Goal: Navigation & Orientation: Find specific page/section

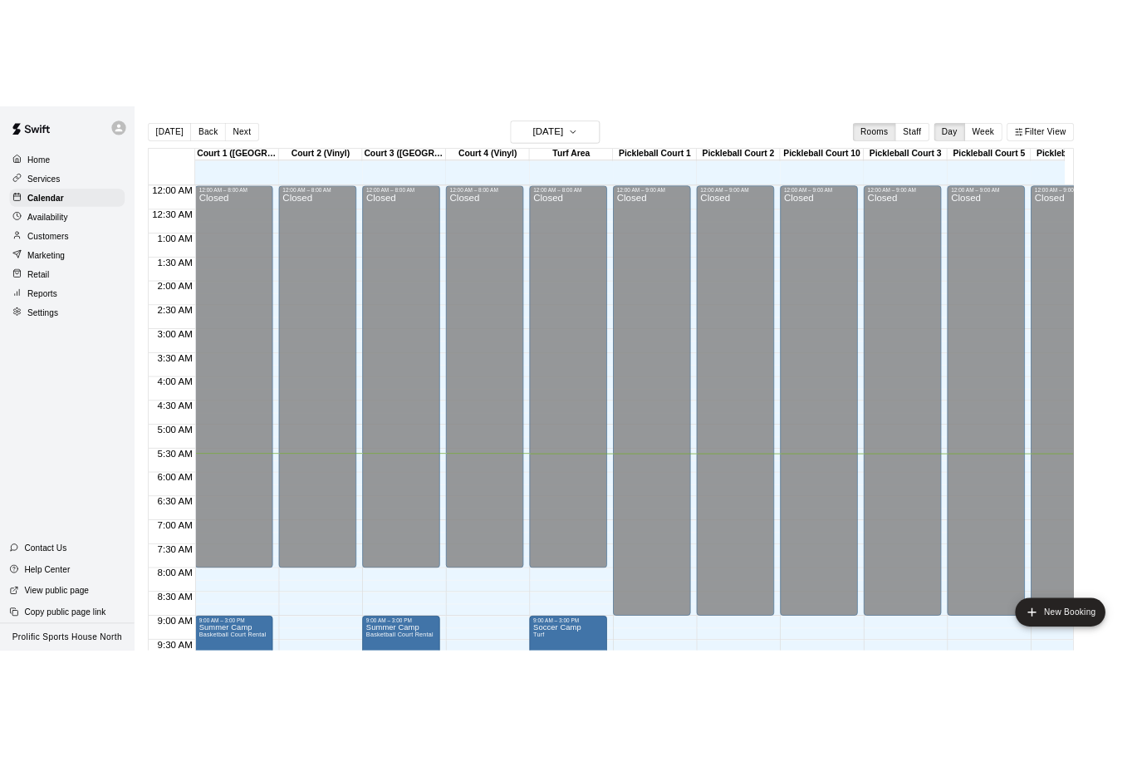
scroll to position [372, 0]
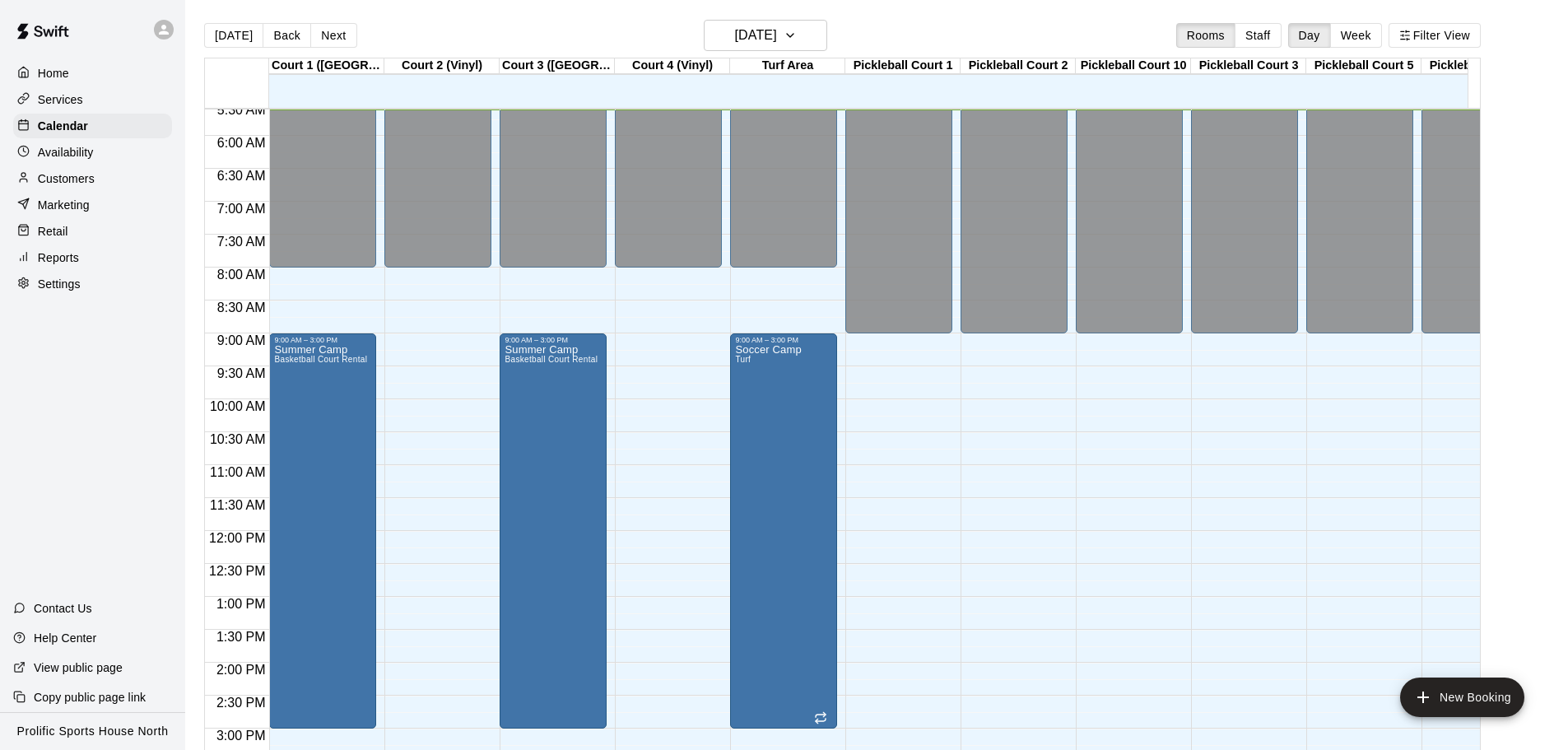
click at [165, 37] on div at bounding box center [164, 30] width 20 height 20
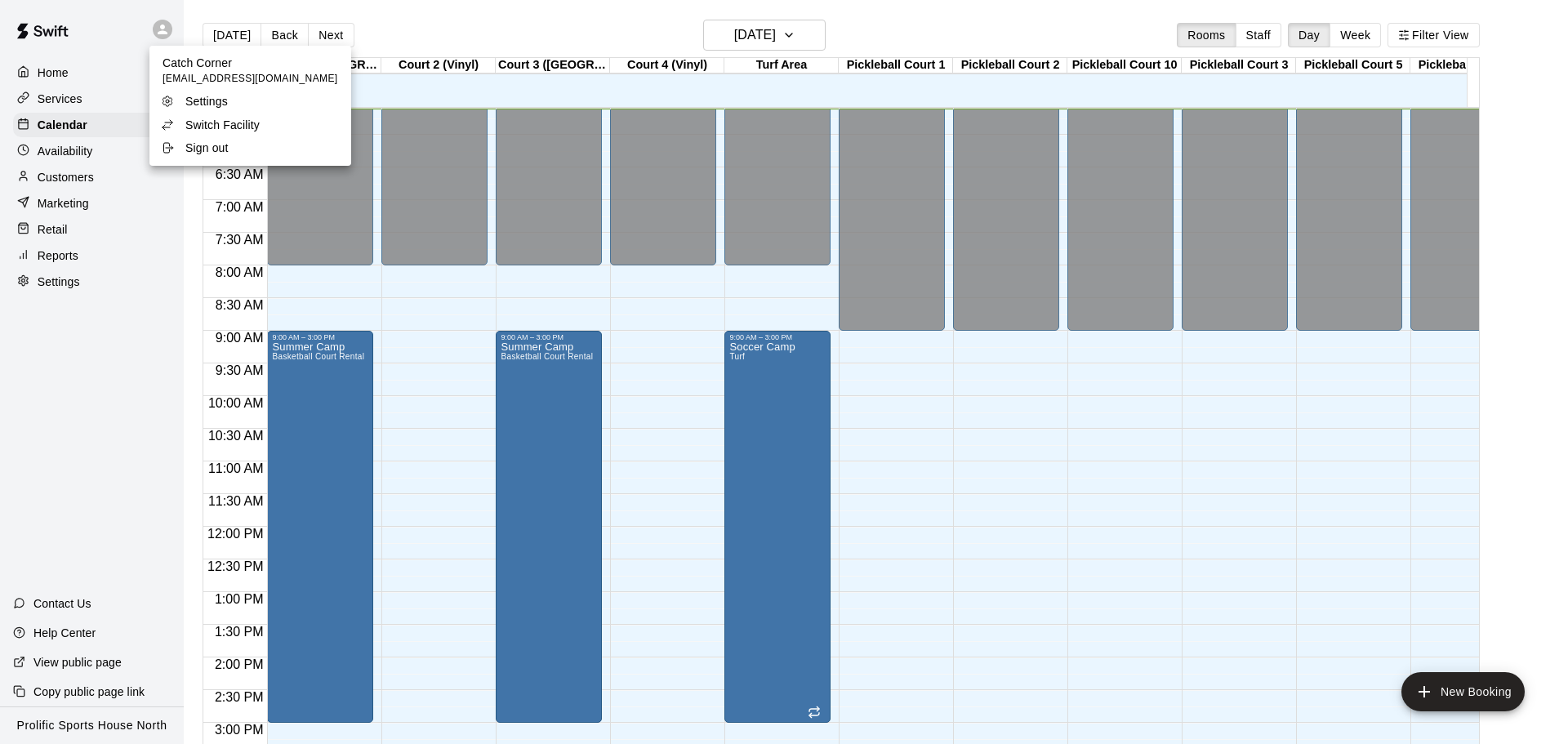
click at [194, 117] on p "Switch Facility" at bounding box center [223, 125] width 75 height 17
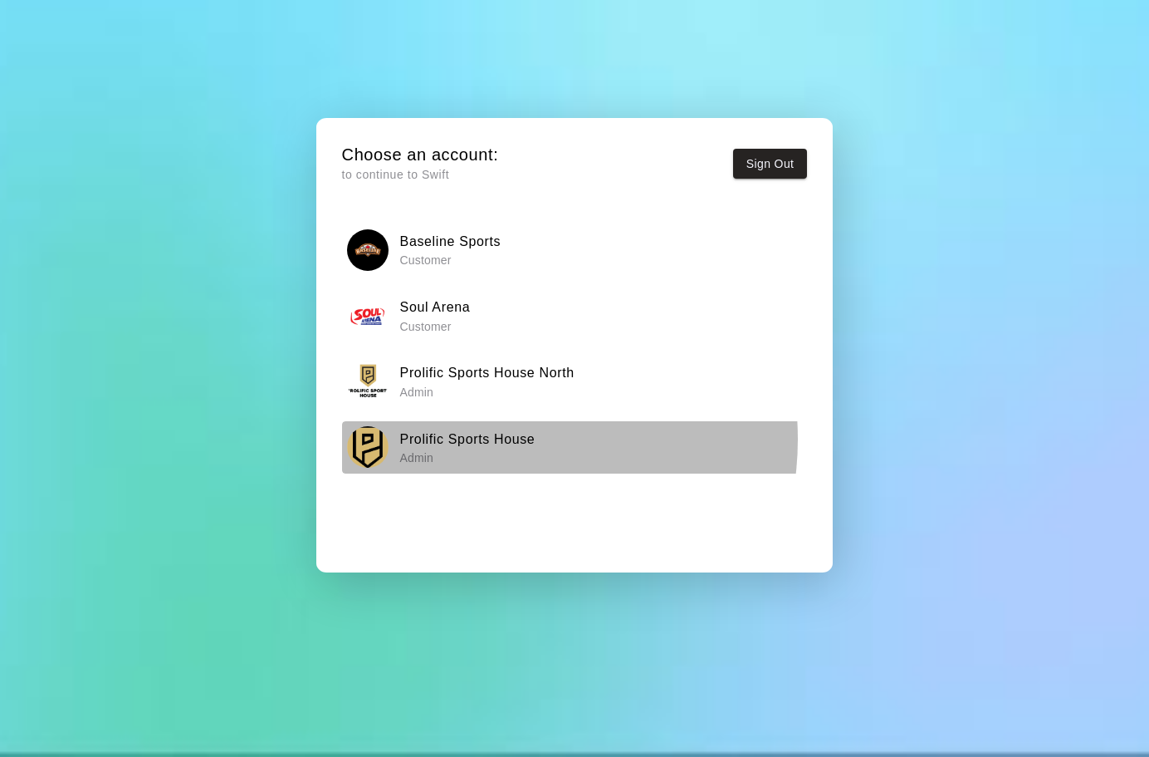
click at [490, 439] on h6 "Prolific Sports House" at bounding box center [467, 440] width 135 height 22
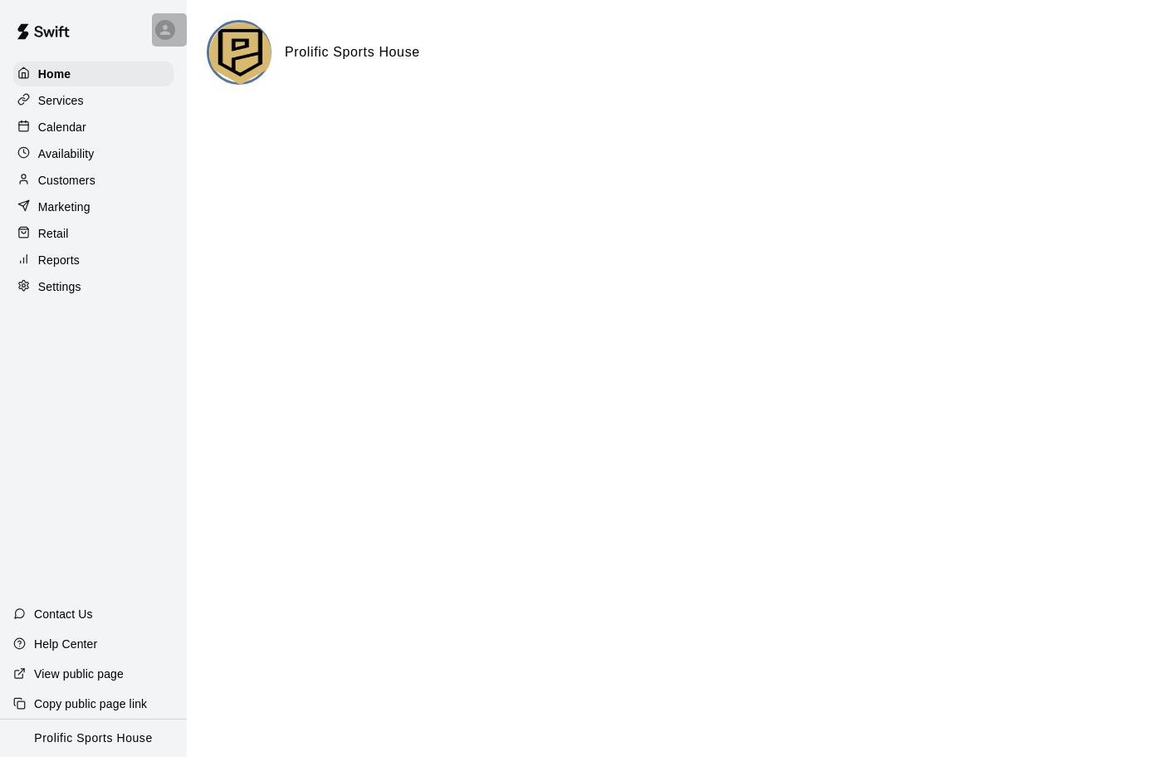
click at [169, 27] on icon at bounding box center [165, 29] width 15 height 15
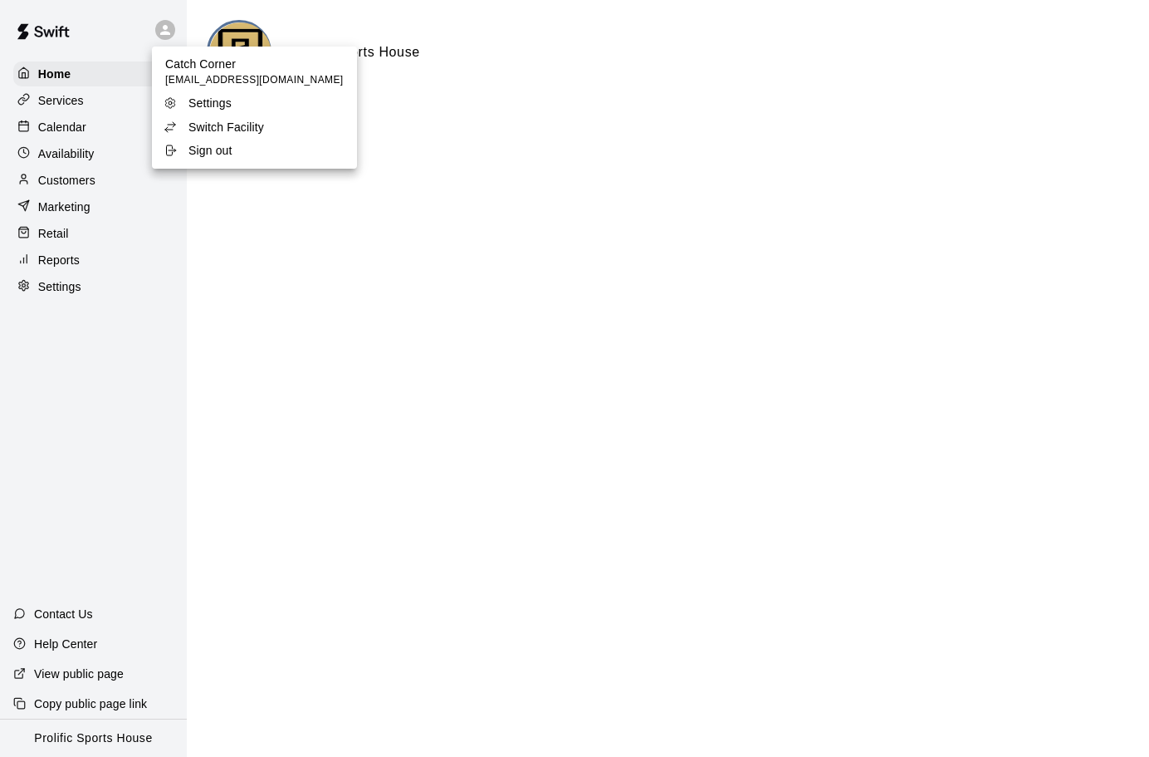
click at [208, 123] on p "Switch Facility" at bounding box center [227, 127] width 76 height 17
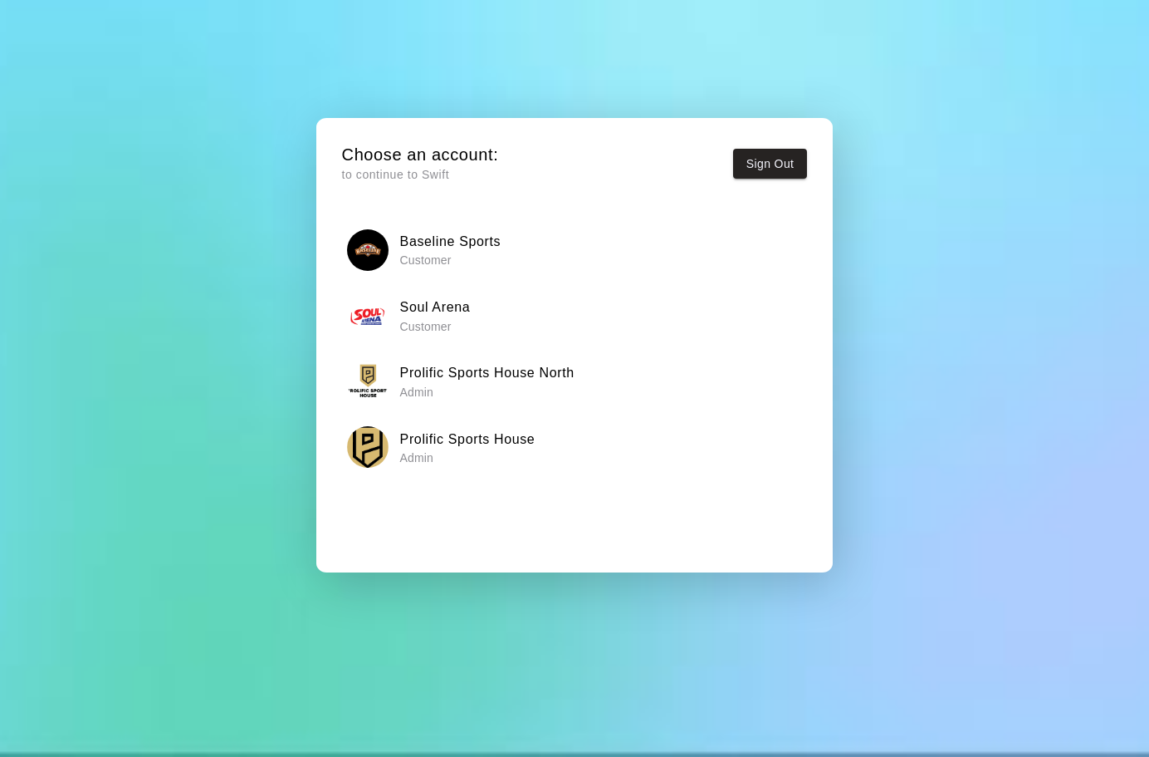
click at [534, 445] on h6 "Prolific Sports House" at bounding box center [467, 440] width 135 height 22
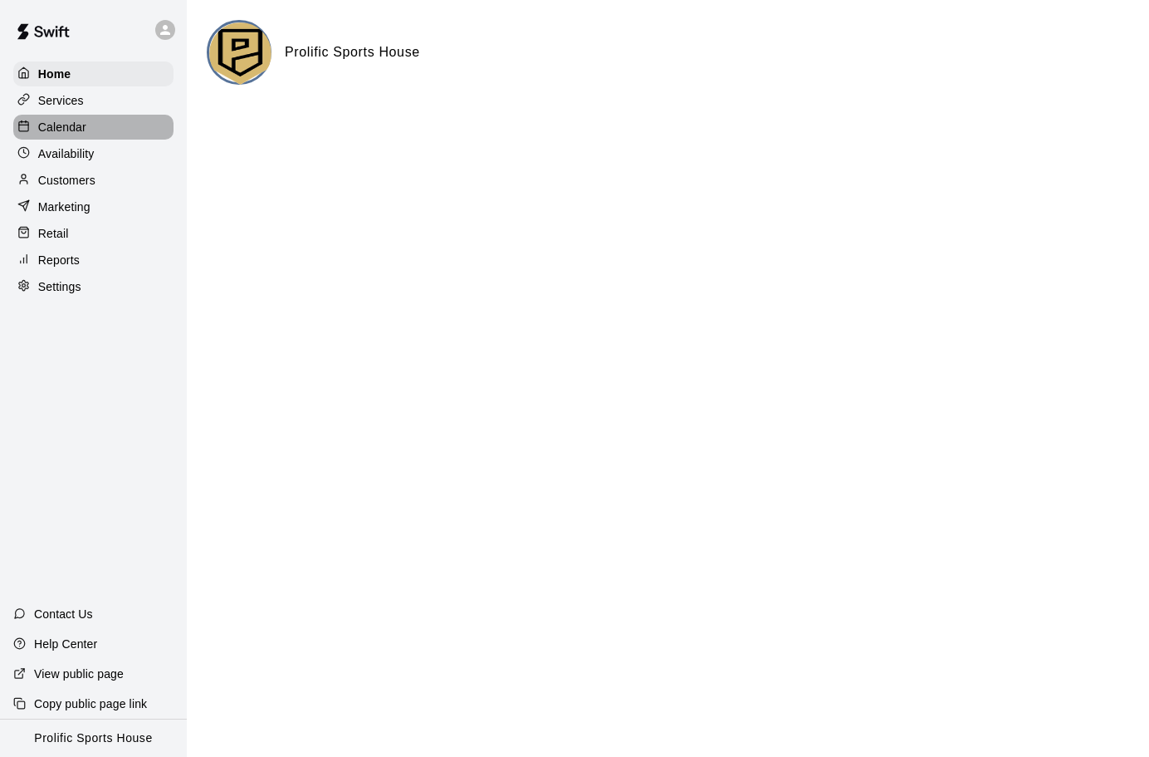
click at [89, 130] on div "Calendar" at bounding box center [93, 127] width 160 height 25
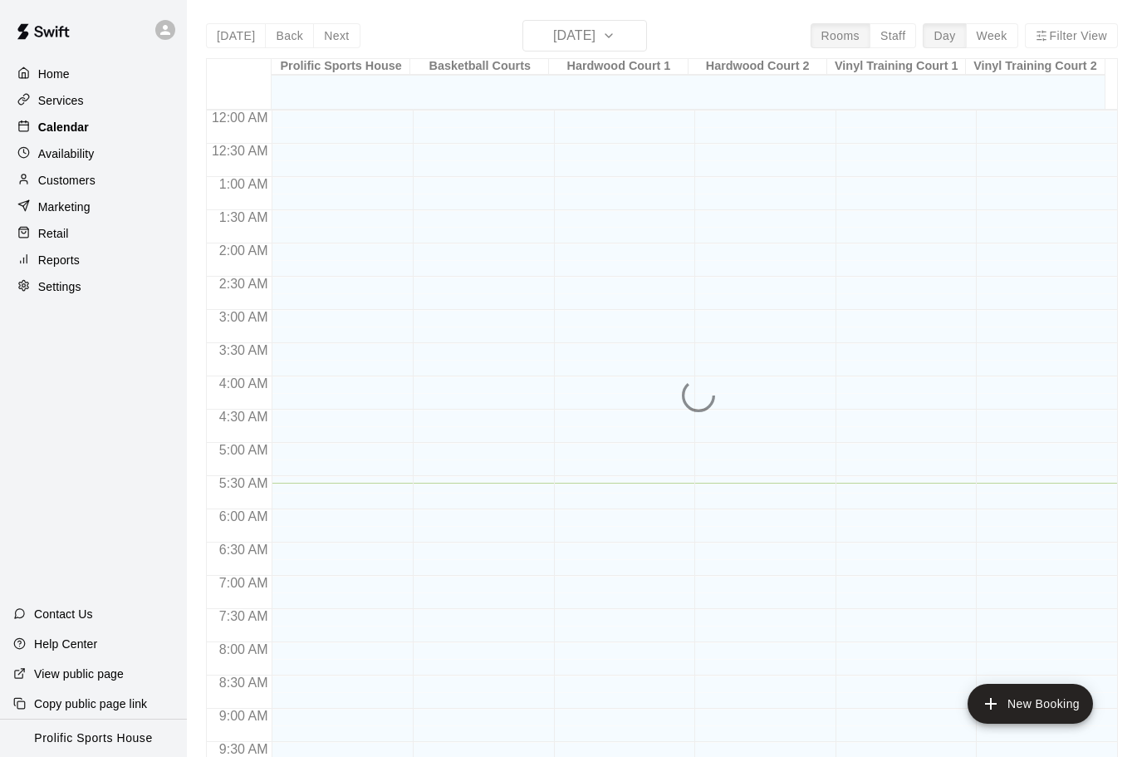
scroll to position [373, 0]
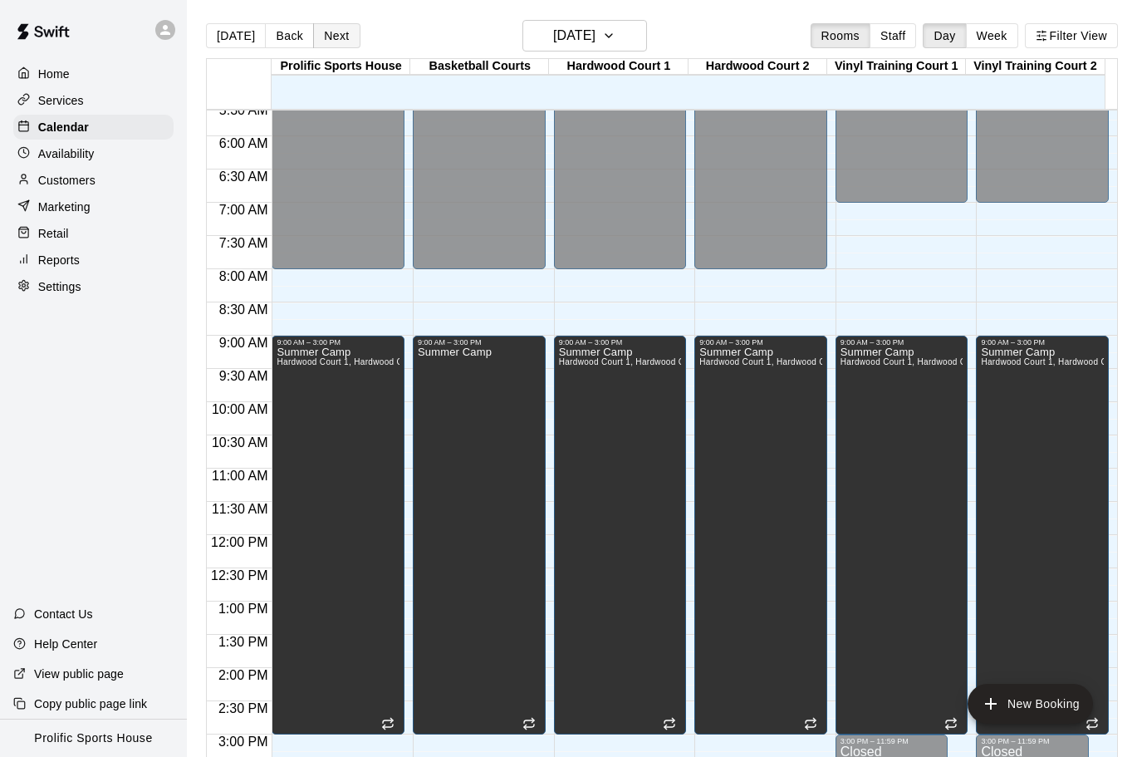
click at [326, 30] on button "Next" at bounding box center [336, 35] width 47 height 25
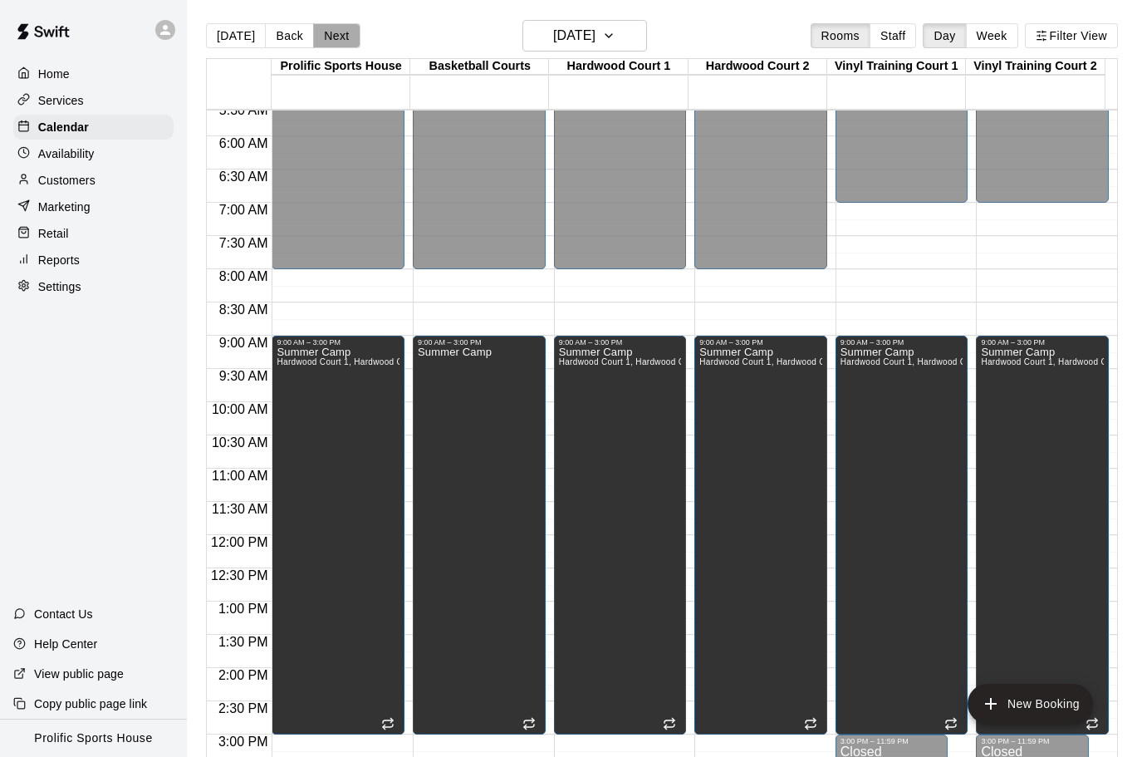
click at [321, 36] on button "Next" at bounding box center [336, 35] width 47 height 25
click at [327, 33] on button "Next" at bounding box center [336, 35] width 47 height 25
click at [329, 28] on button "Next" at bounding box center [336, 35] width 47 height 25
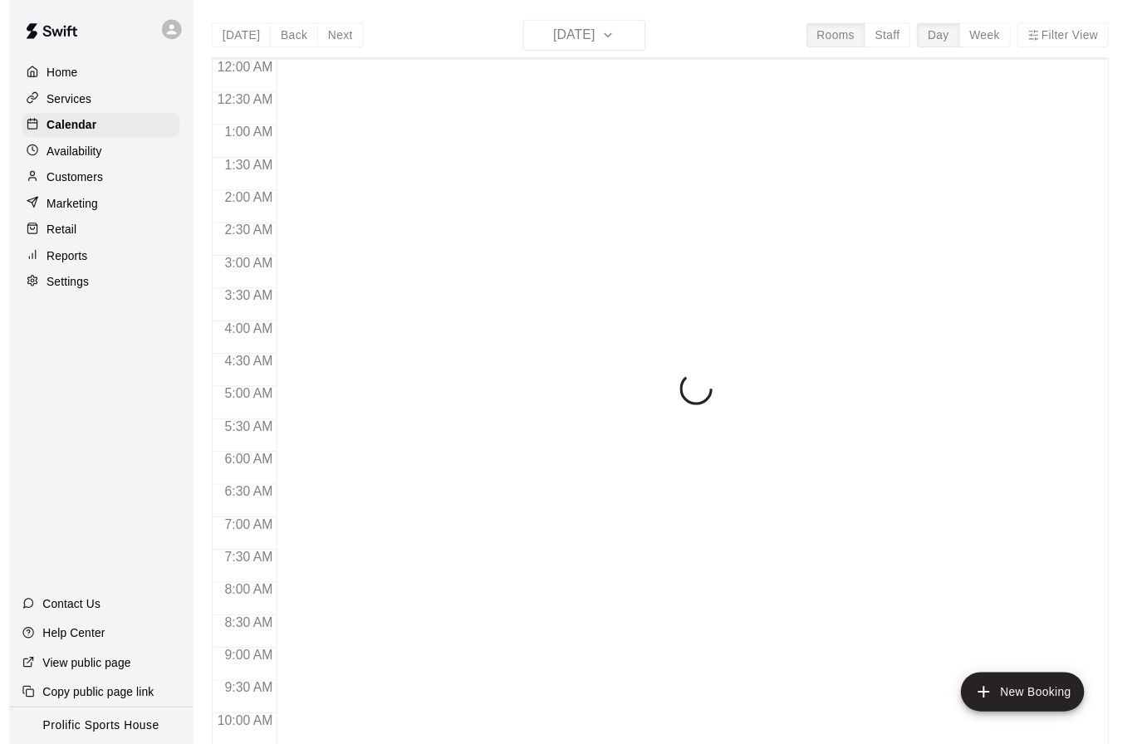
scroll to position [375, 0]
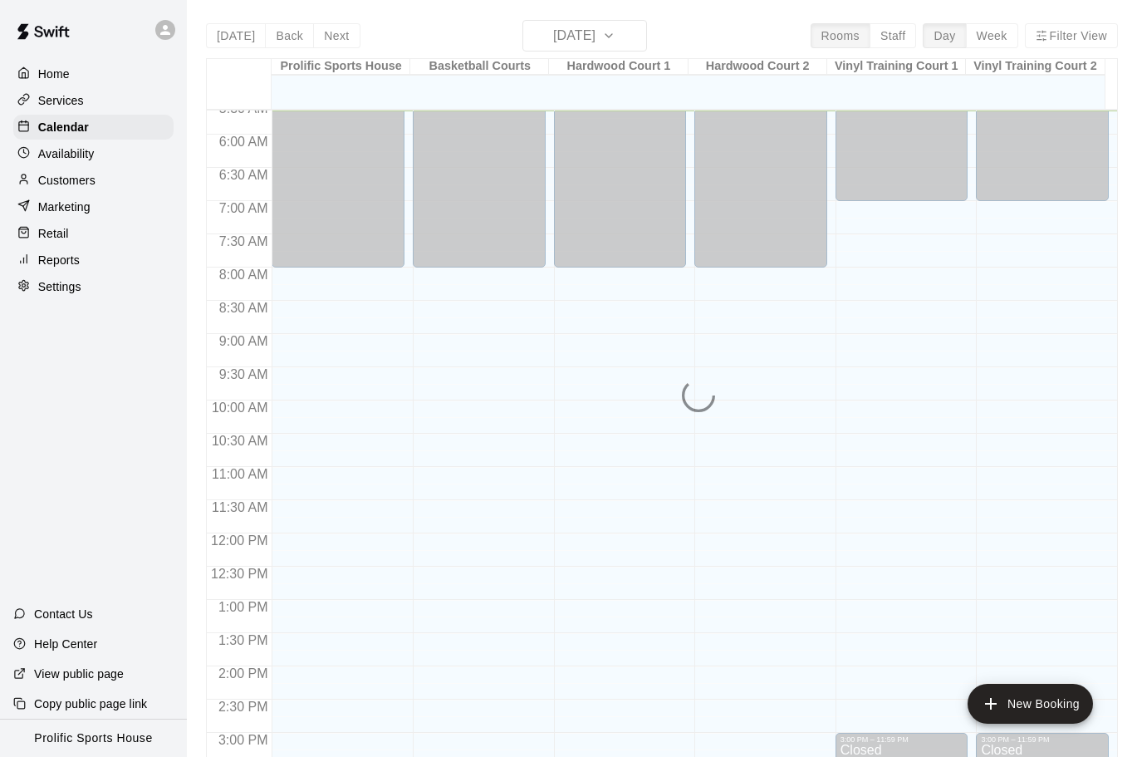
click at [599, 37] on div "[DATE] Back [DATE][DATE] Rooms Staff Day Week Filter View Prolific Sports House…" at bounding box center [662, 398] width 912 height 757
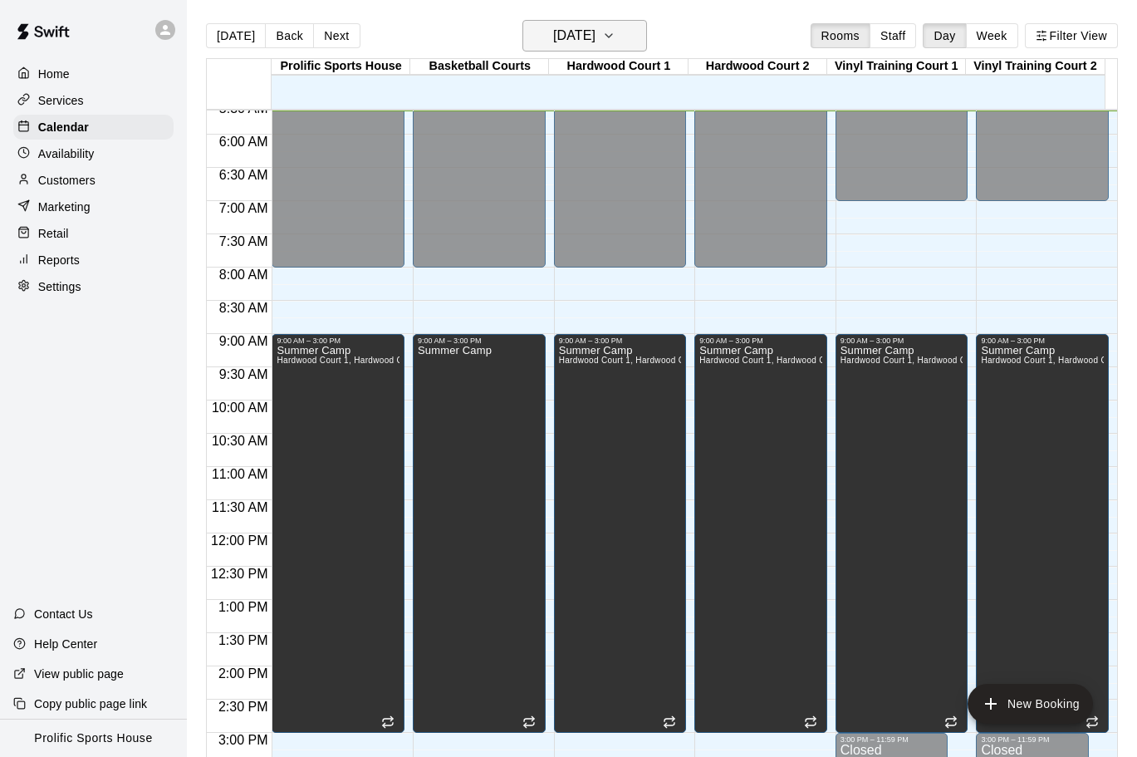
click at [595, 36] on h6 "[DATE]" at bounding box center [574, 35] width 42 height 23
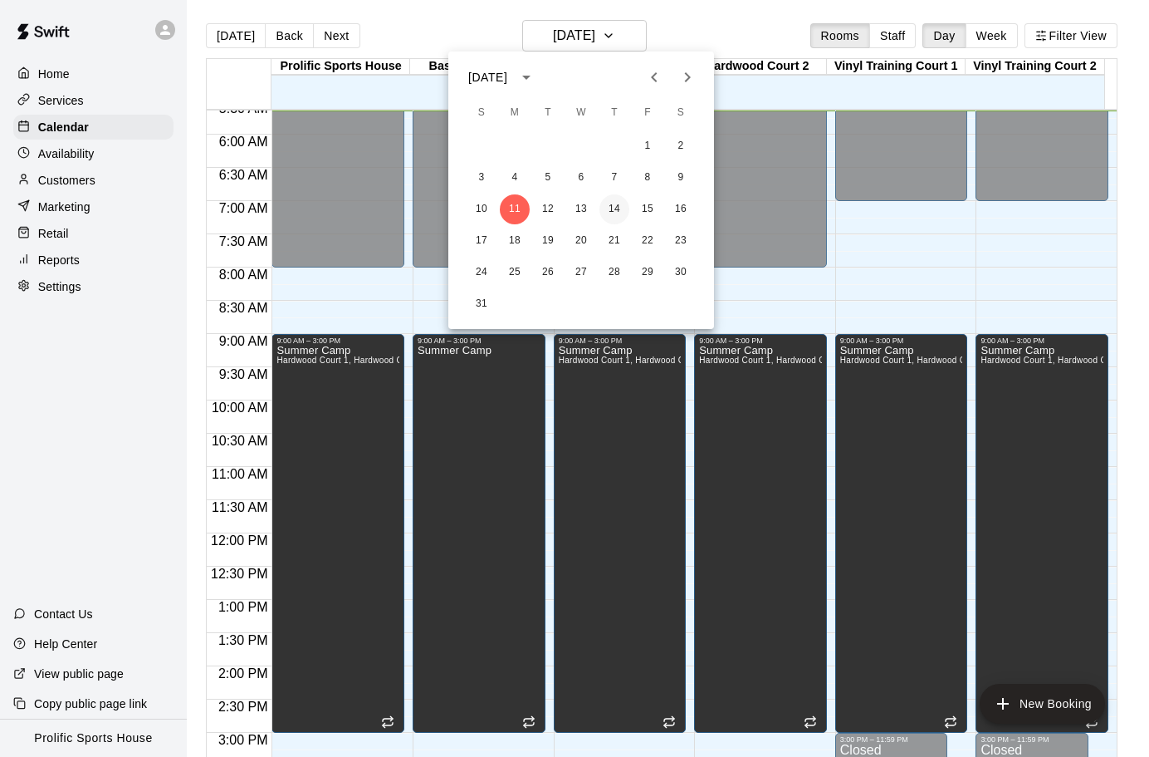
click at [612, 210] on button "14" at bounding box center [615, 209] width 30 height 30
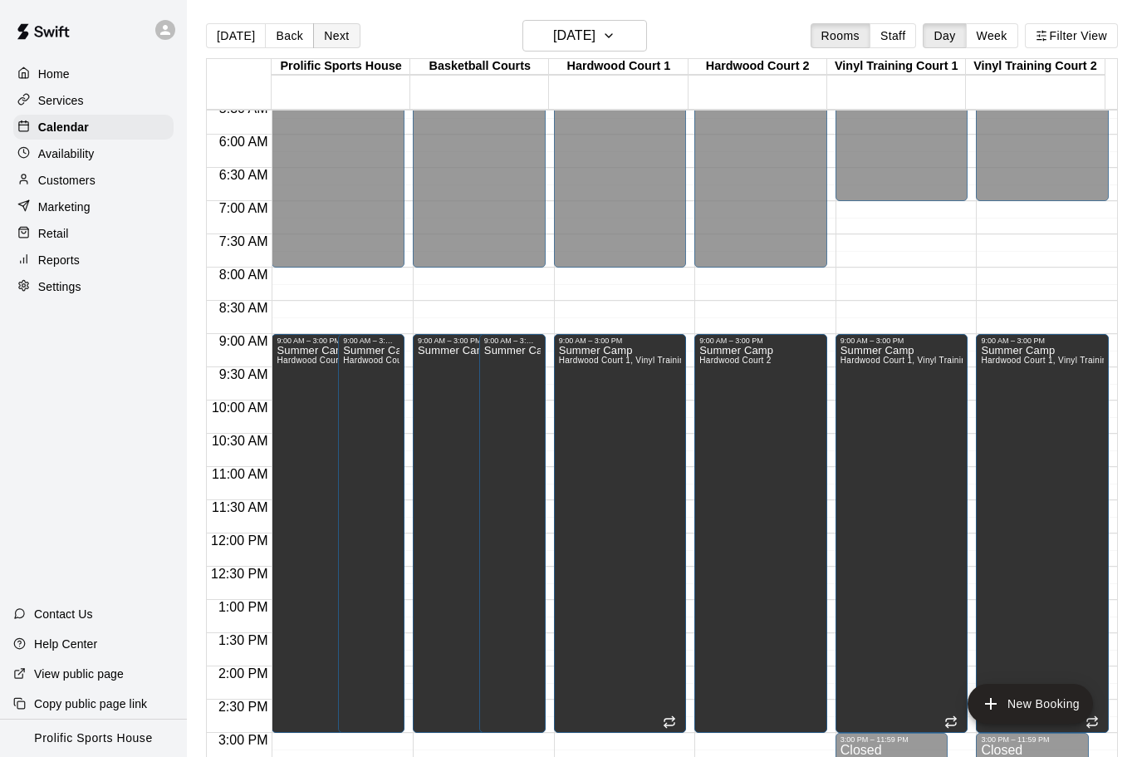
click at [346, 38] on button "Next" at bounding box center [336, 35] width 47 height 25
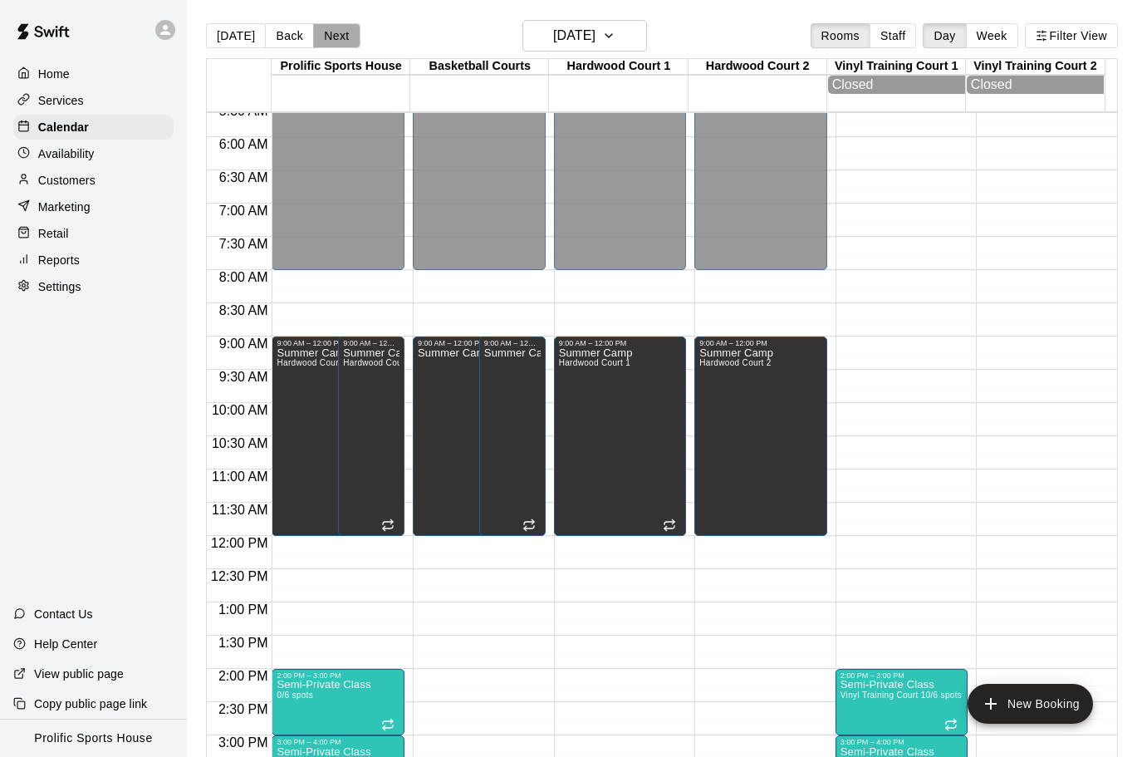
click at [325, 38] on button "Next" at bounding box center [336, 35] width 47 height 25
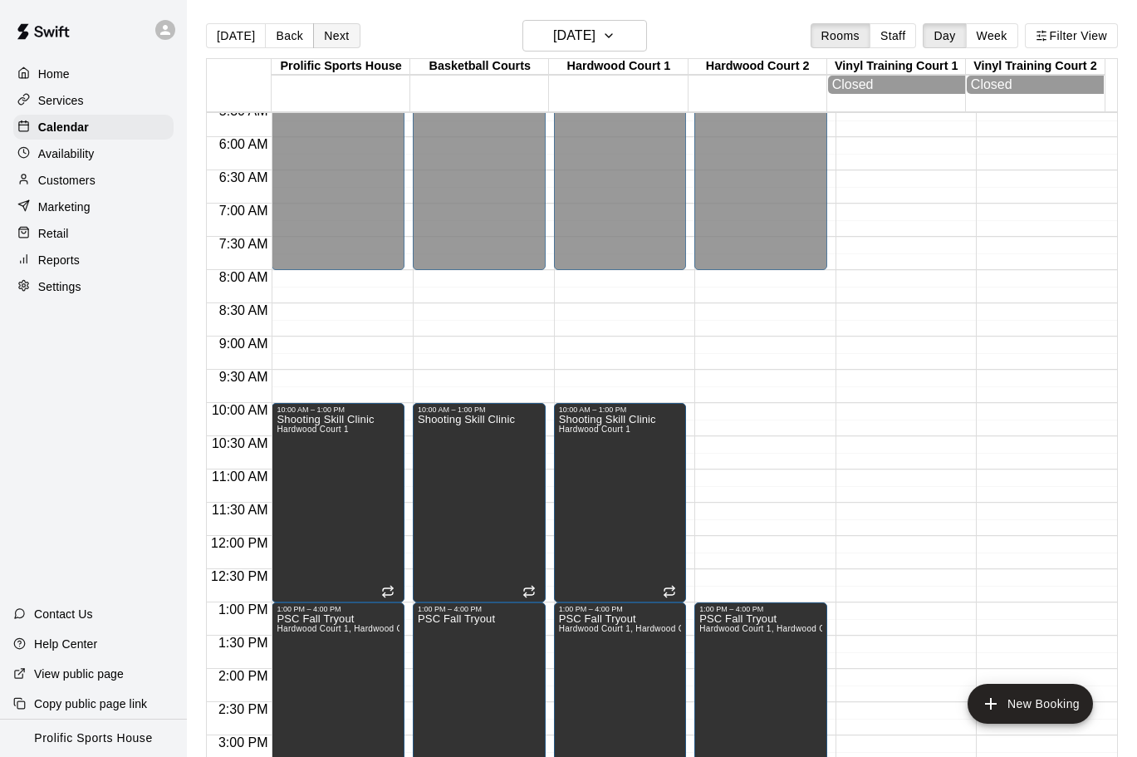
click at [343, 38] on button "Next" at bounding box center [336, 35] width 47 height 25
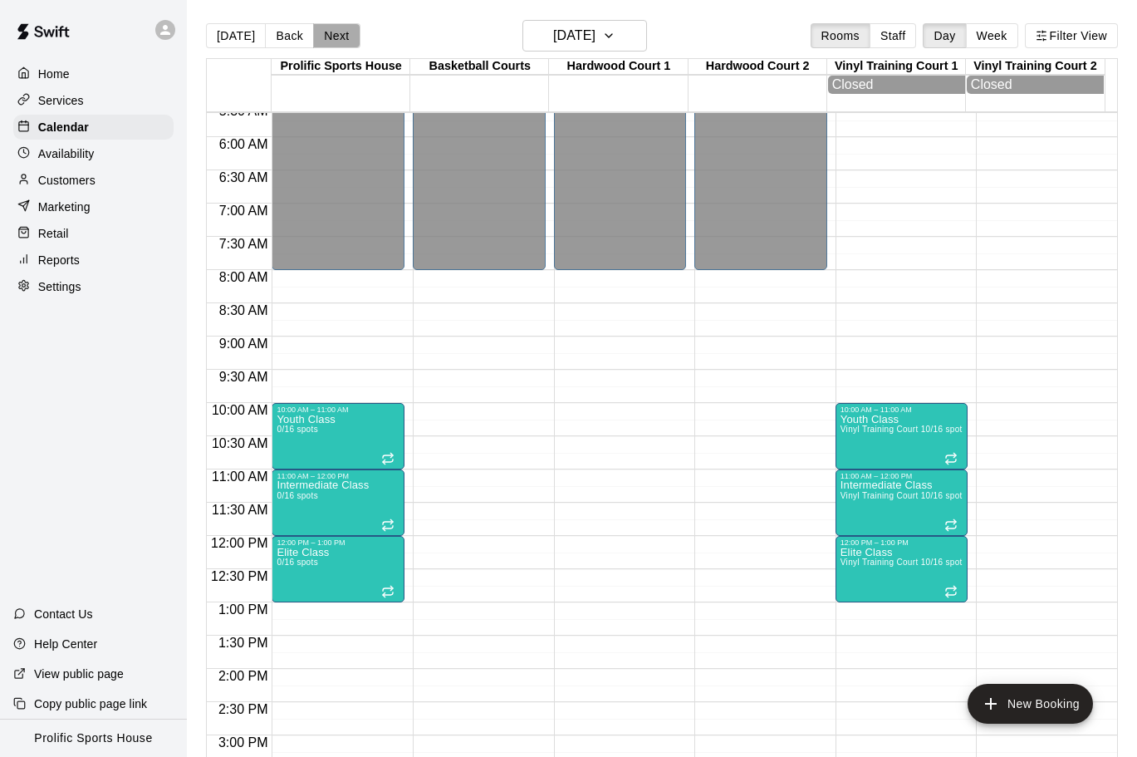
click at [328, 33] on button "Next" at bounding box center [336, 35] width 47 height 25
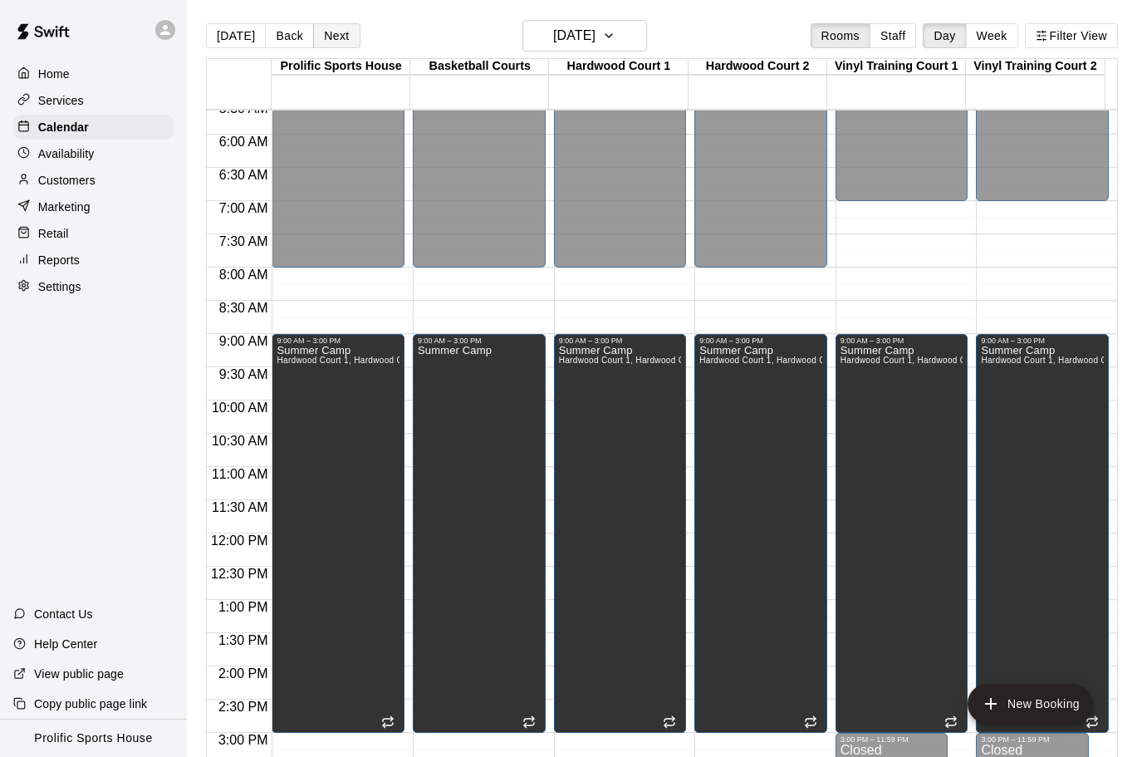
click at [327, 37] on button "Next" at bounding box center [336, 35] width 47 height 25
click at [340, 44] on button "Next" at bounding box center [336, 35] width 47 height 25
click at [341, 32] on button "Next" at bounding box center [336, 35] width 47 height 25
click at [330, 34] on button "Next" at bounding box center [336, 35] width 47 height 25
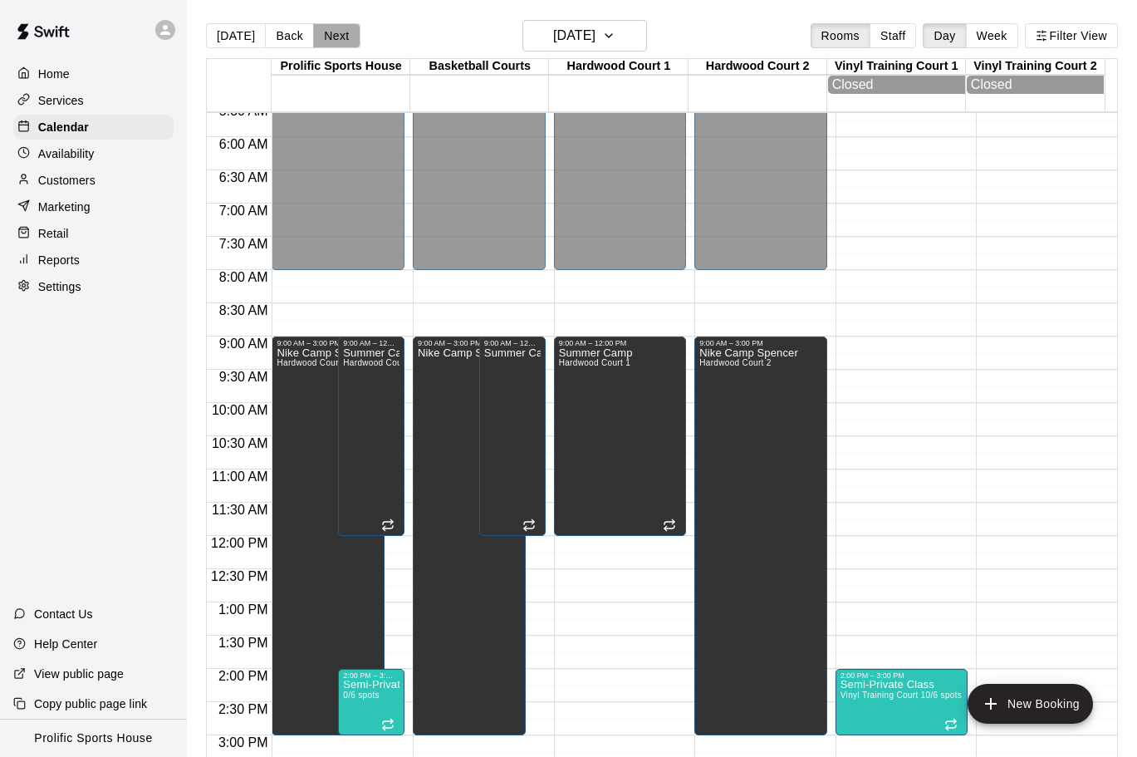
click at [339, 33] on button "Next" at bounding box center [336, 35] width 47 height 25
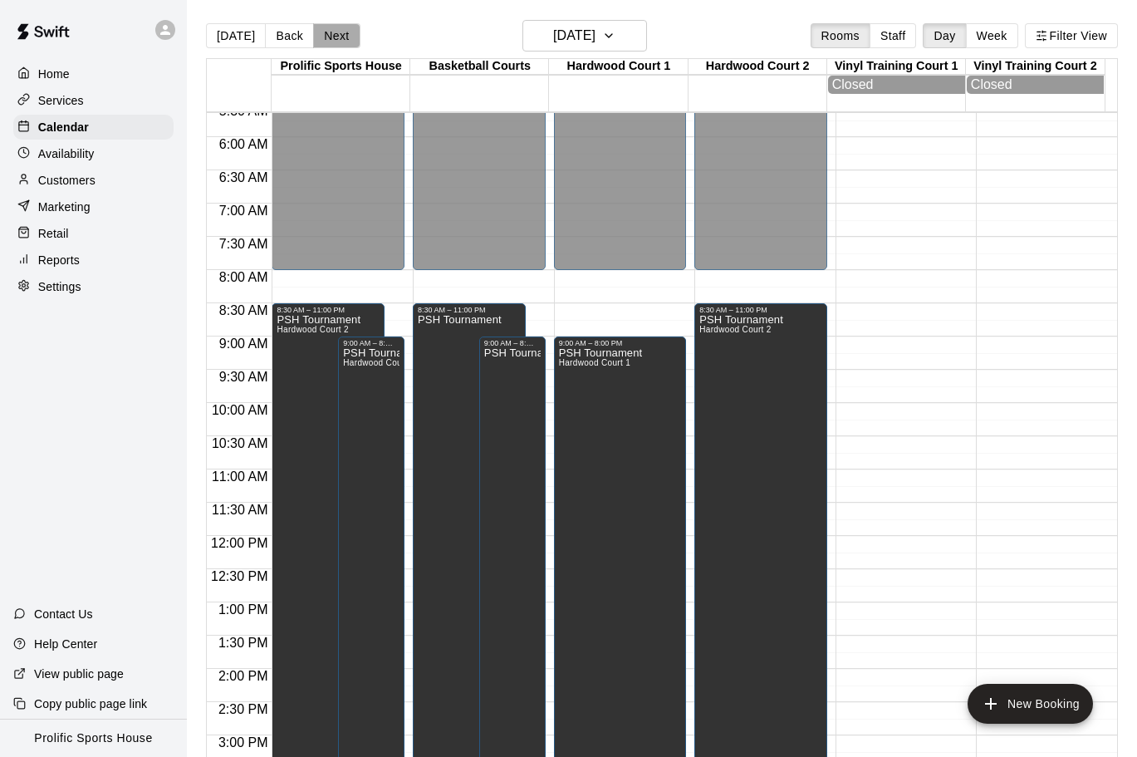
click at [342, 32] on button "Next" at bounding box center [336, 35] width 47 height 25
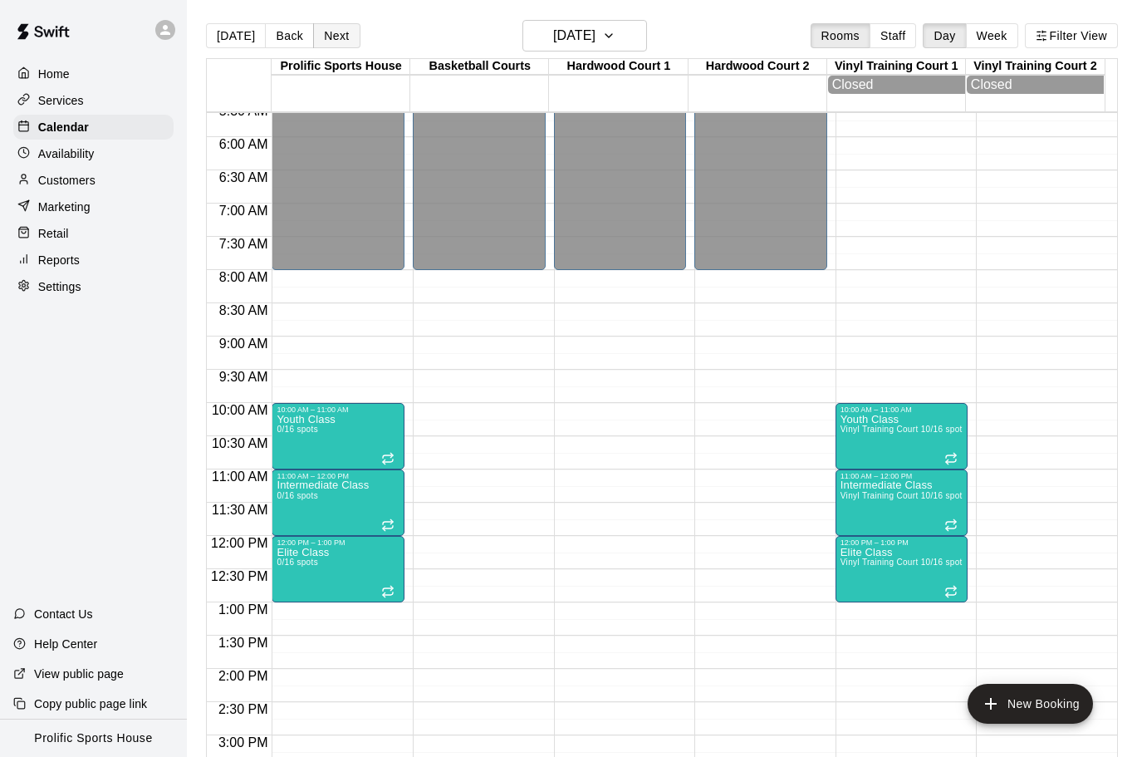
click at [335, 32] on button "Next" at bounding box center [336, 35] width 47 height 25
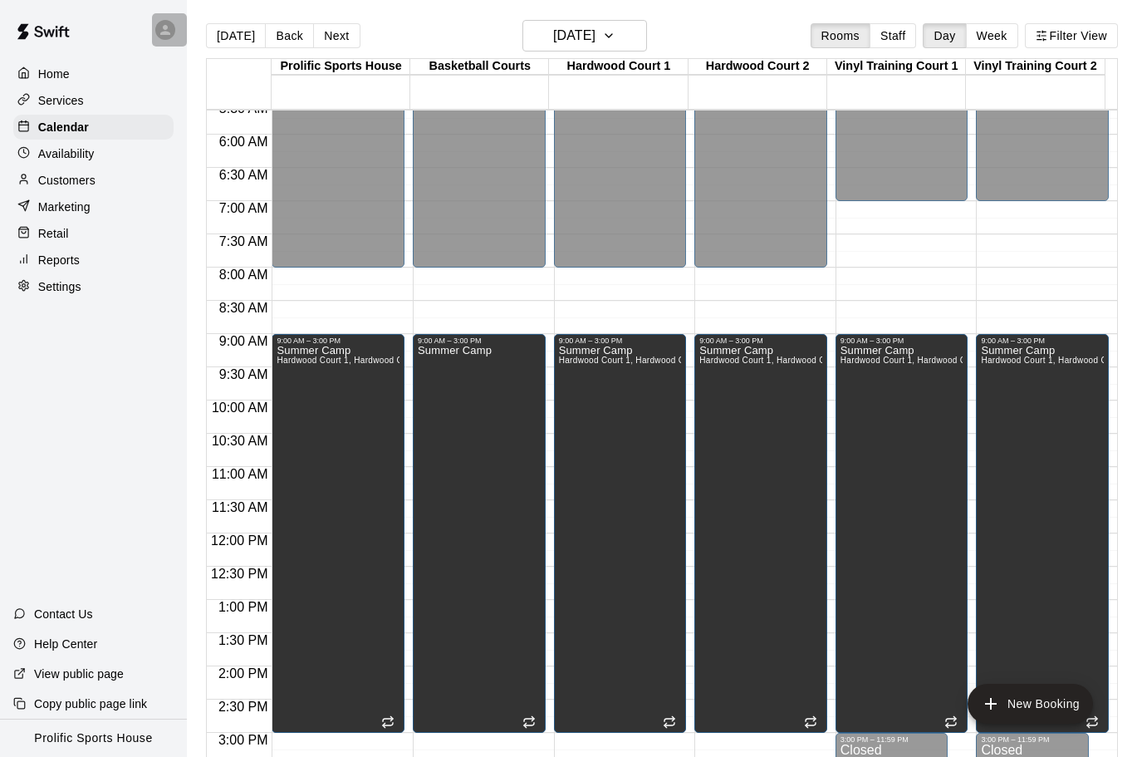
click at [172, 33] on icon at bounding box center [165, 29] width 15 height 15
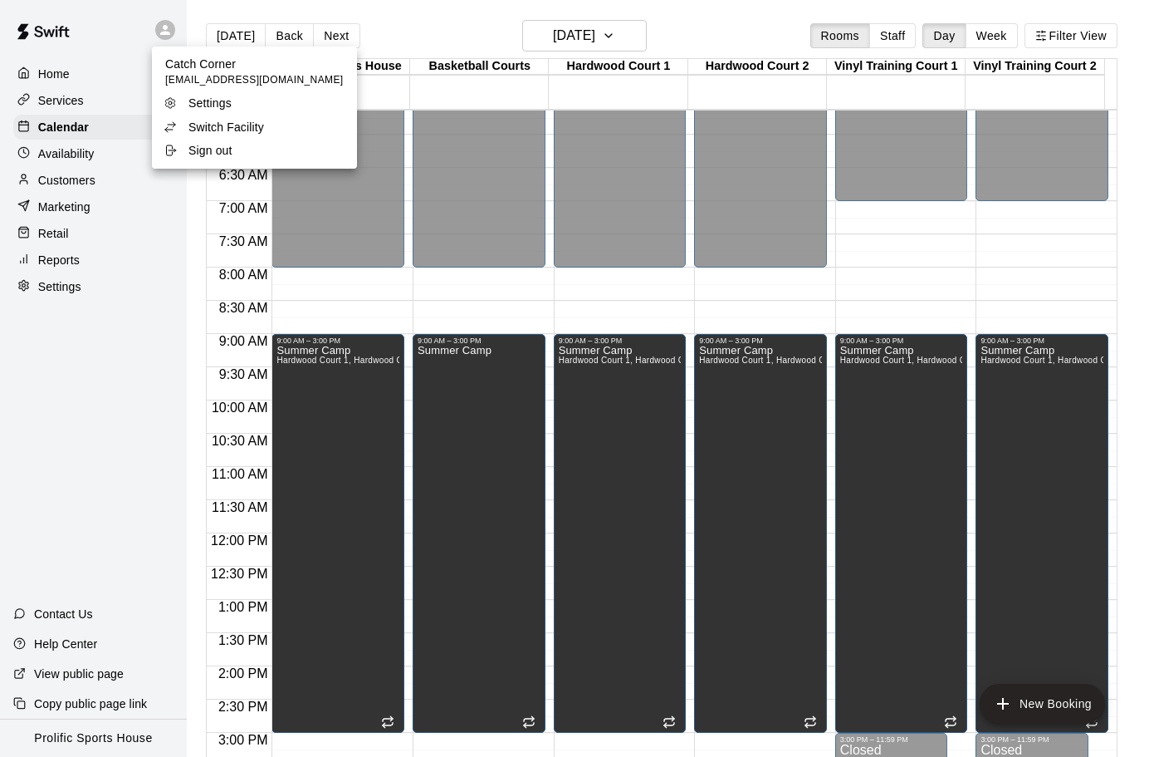
click at [233, 126] on p "Switch Facility" at bounding box center [227, 127] width 76 height 17
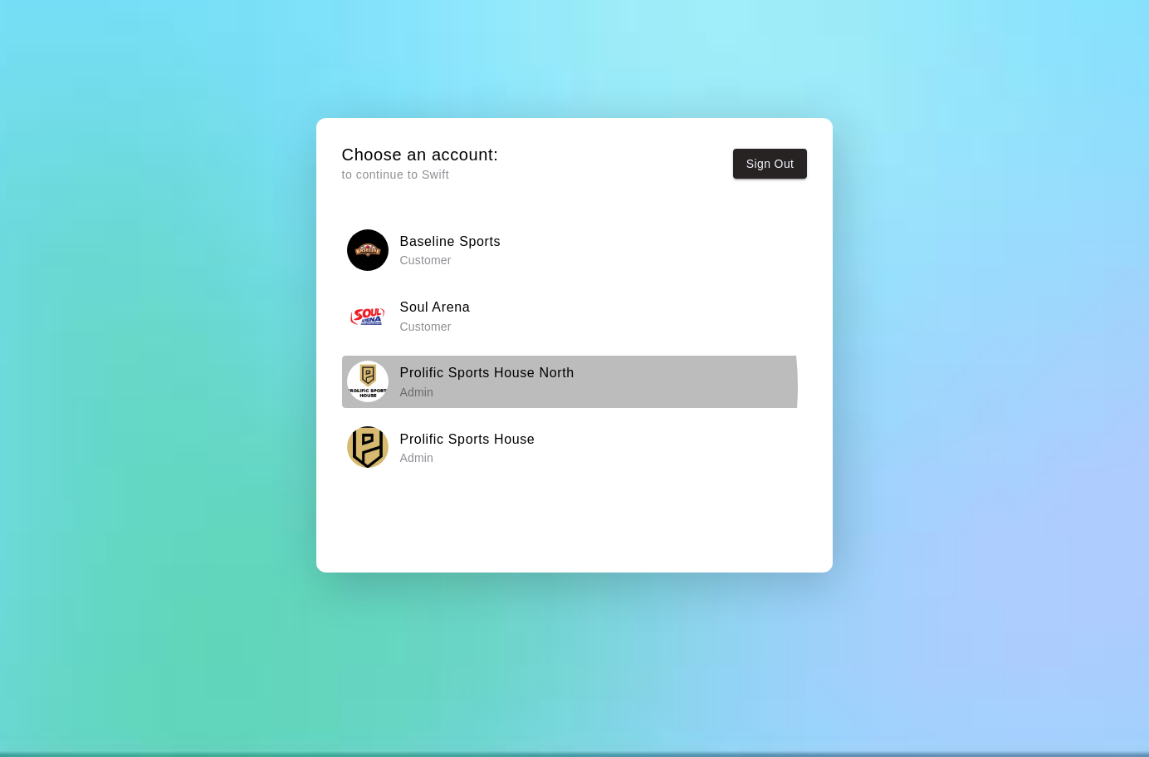
click at [504, 386] on p "Admin" at bounding box center [487, 392] width 174 height 17
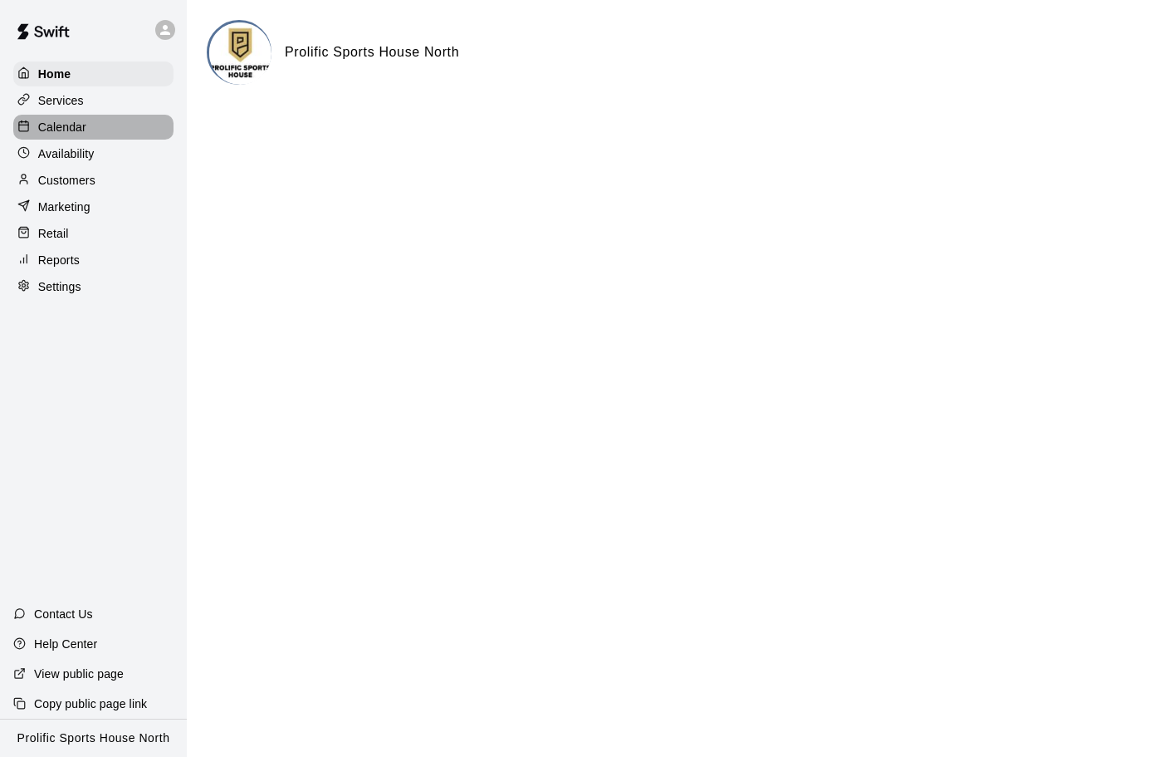
click at [81, 126] on p "Calendar" at bounding box center [62, 127] width 48 height 17
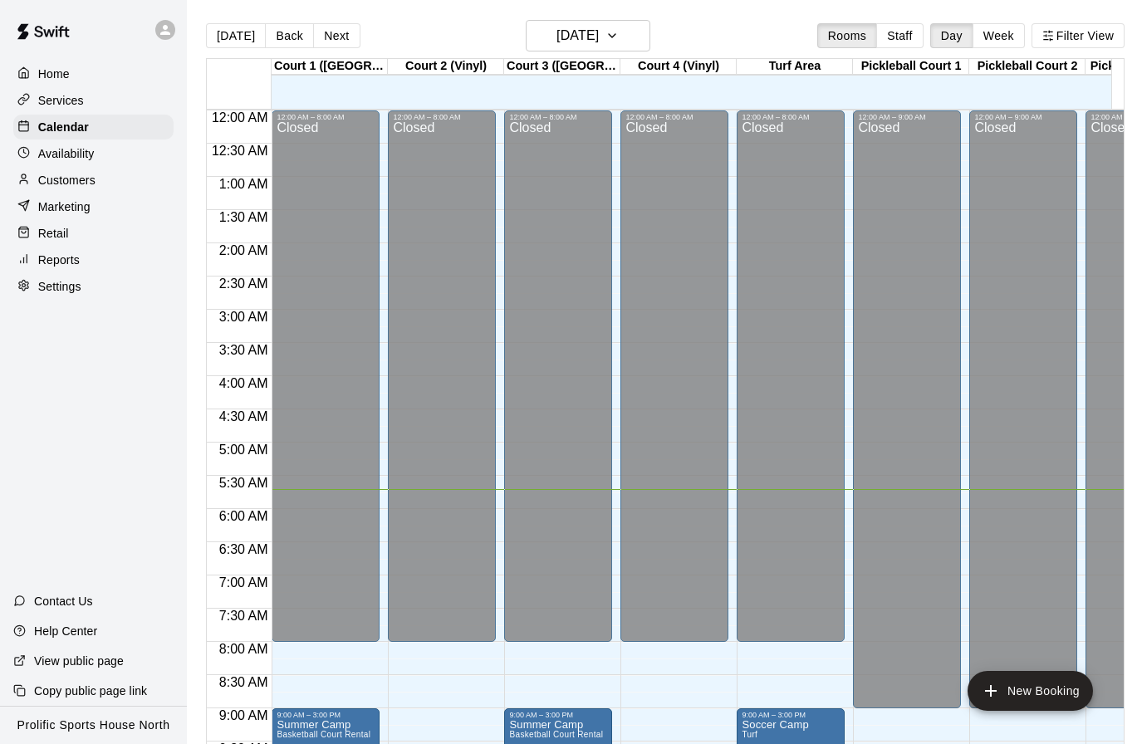
scroll to position [379, 0]
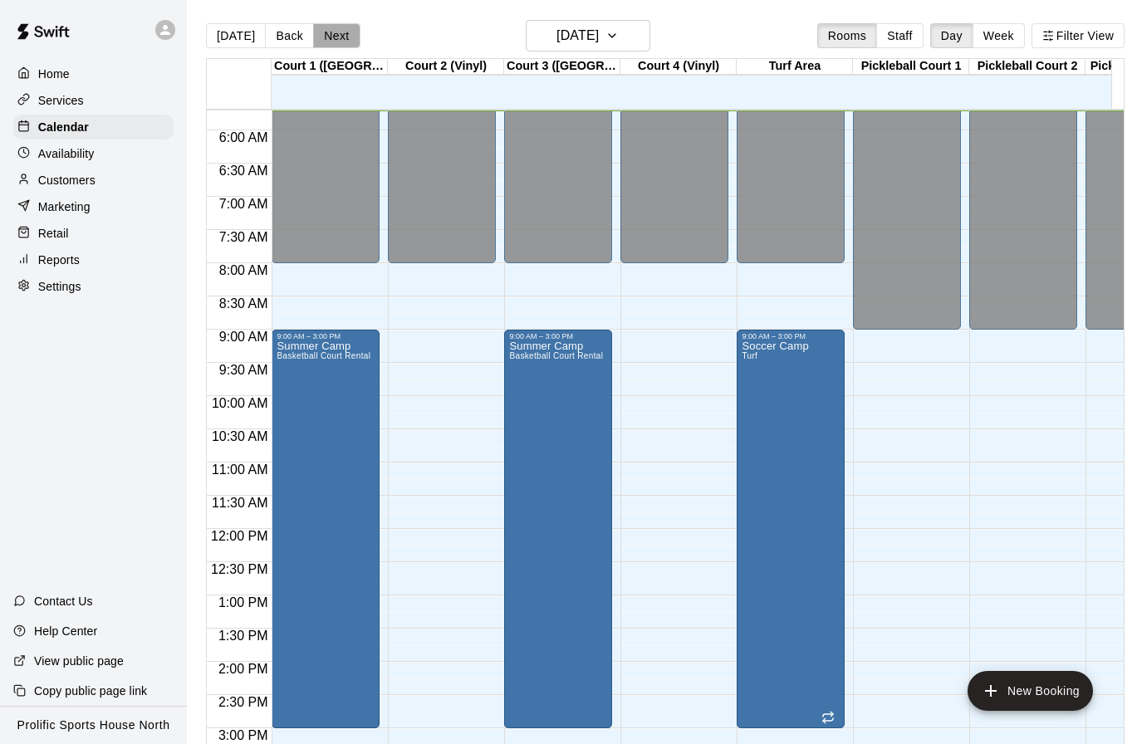
click at [336, 33] on button "Next" at bounding box center [336, 35] width 47 height 25
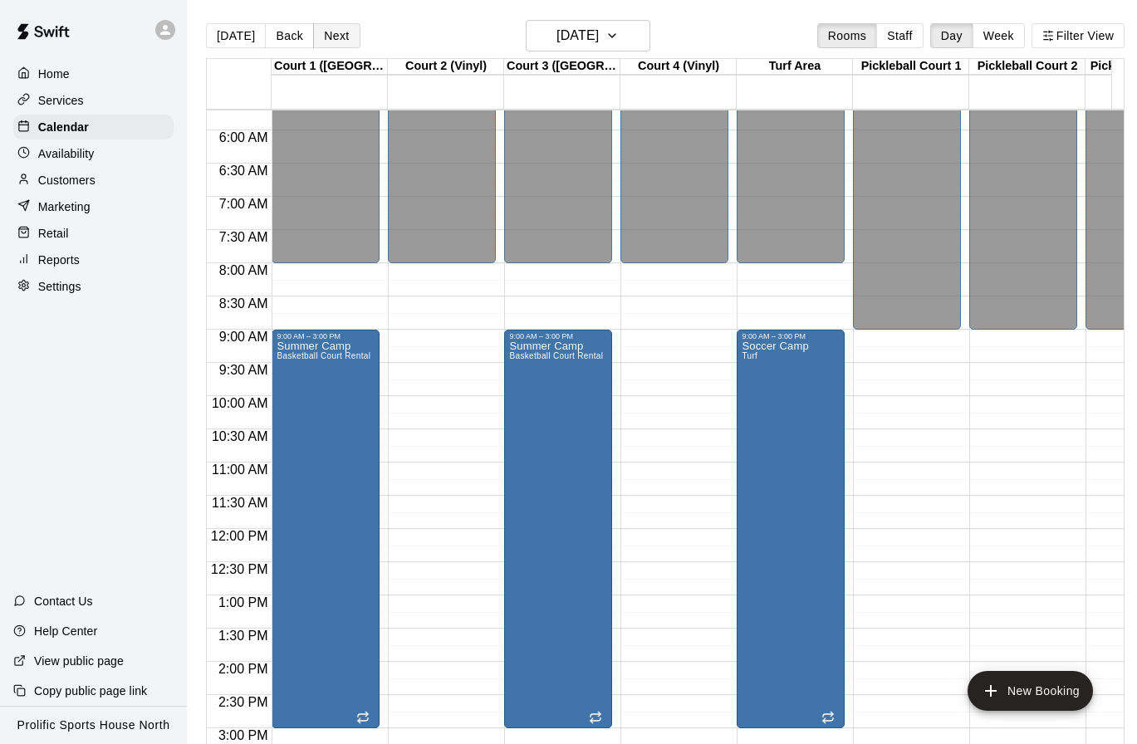
click at [334, 37] on button "Next" at bounding box center [336, 35] width 47 height 25
click at [340, 35] on button "Next" at bounding box center [336, 35] width 47 height 25
click at [331, 32] on button "Next" at bounding box center [336, 35] width 47 height 25
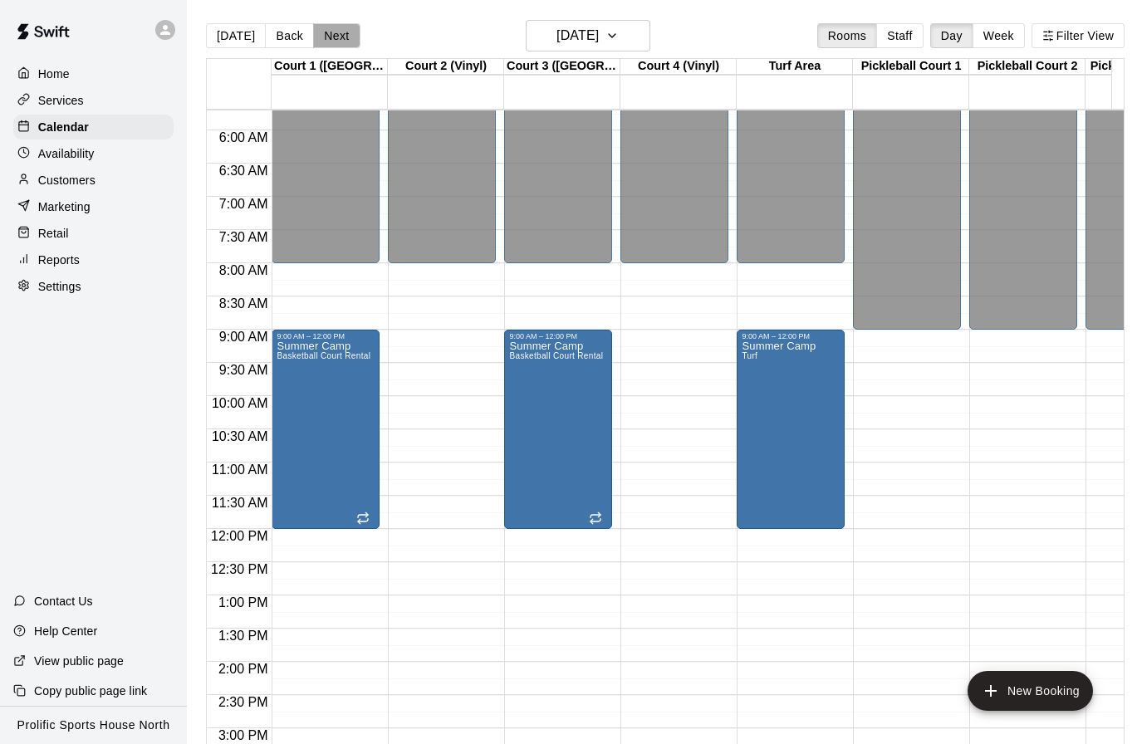
click at [336, 32] on button "Next" at bounding box center [336, 35] width 47 height 25
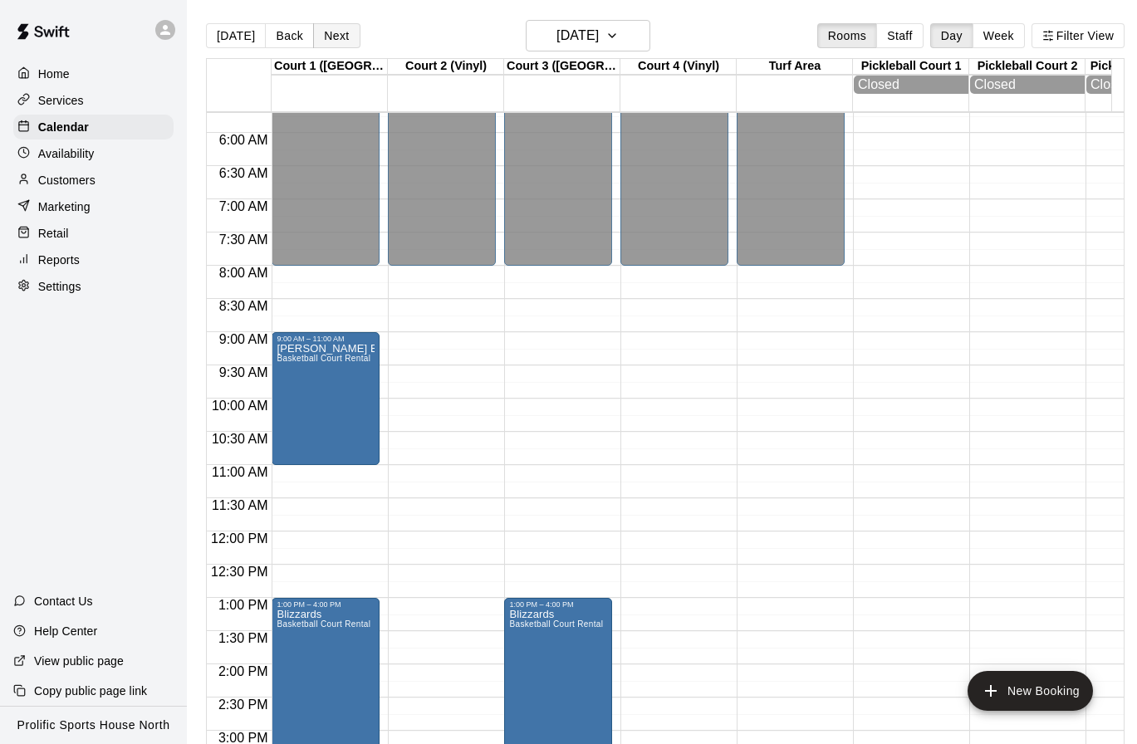
click at [336, 32] on button "Next" at bounding box center [336, 35] width 47 height 25
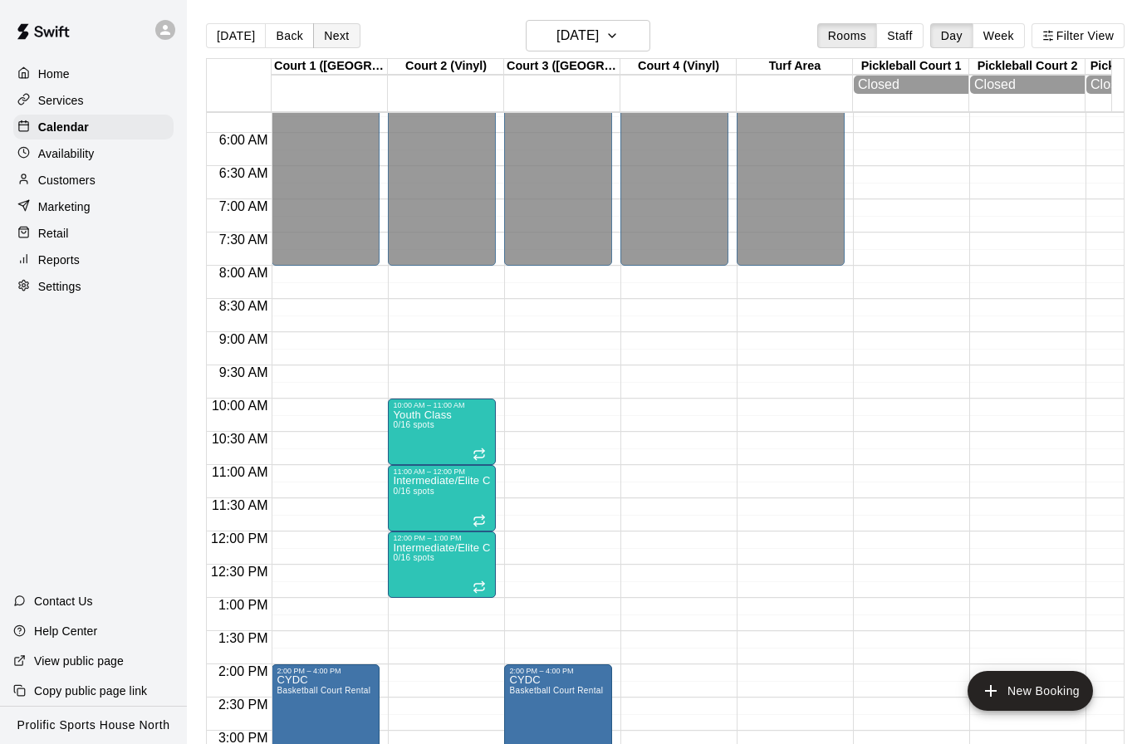
click at [324, 31] on button "Next" at bounding box center [336, 35] width 47 height 25
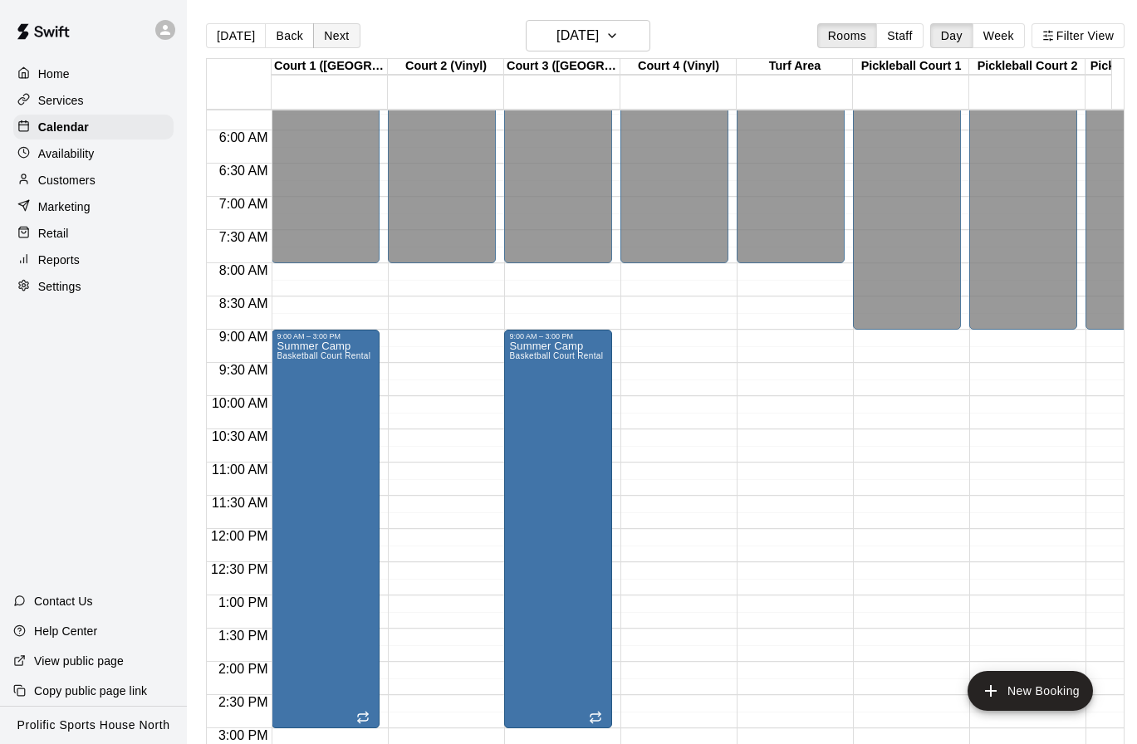
click at [345, 27] on button "Next" at bounding box center [336, 35] width 47 height 25
click at [344, 37] on button "Next" at bounding box center [336, 35] width 47 height 25
click at [326, 35] on button "Next" at bounding box center [336, 35] width 47 height 25
click at [339, 33] on button "Next" at bounding box center [336, 35] width 47 height 25
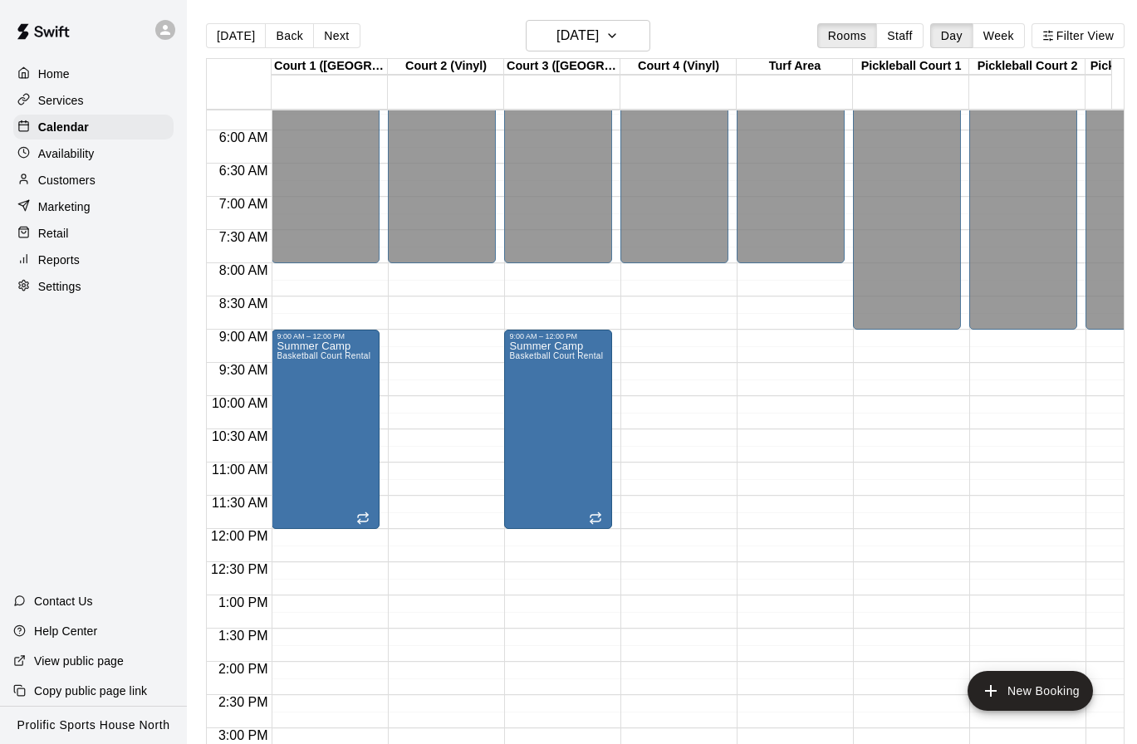
click at [327, 37] on button "Next" at bounding box center [336, 35] width 47 height 25
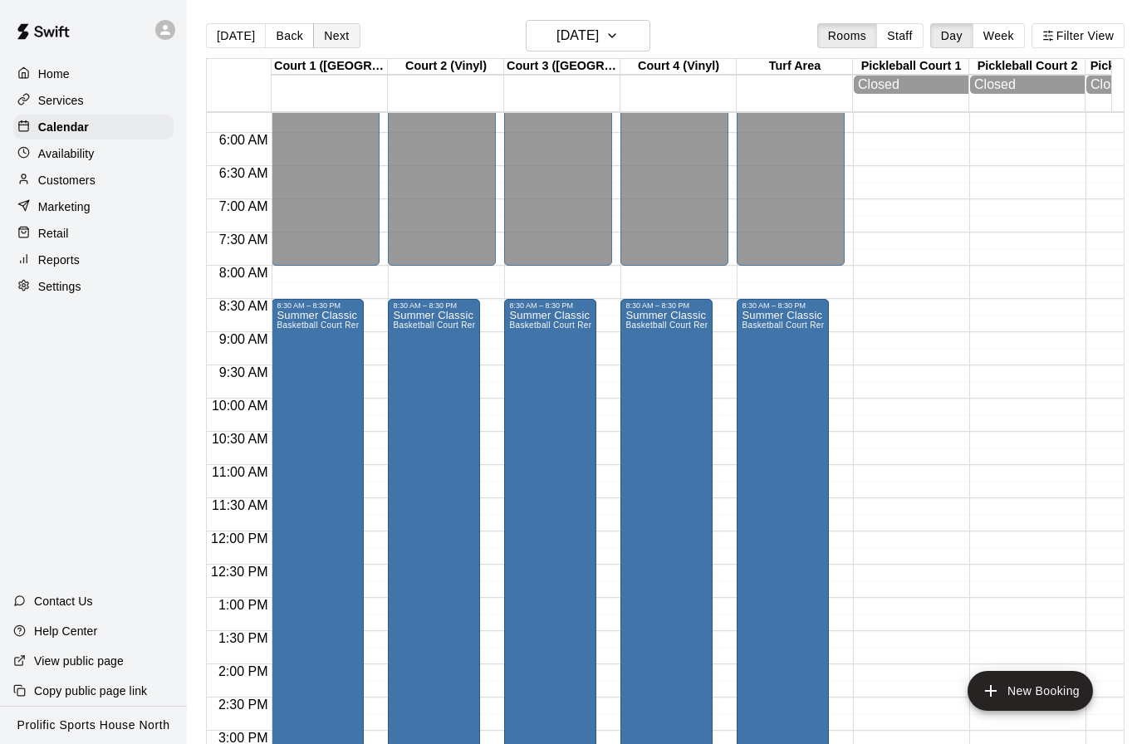
click at [336, 41] on button "Next" at bounding box center [336, 35] width 47 height 25
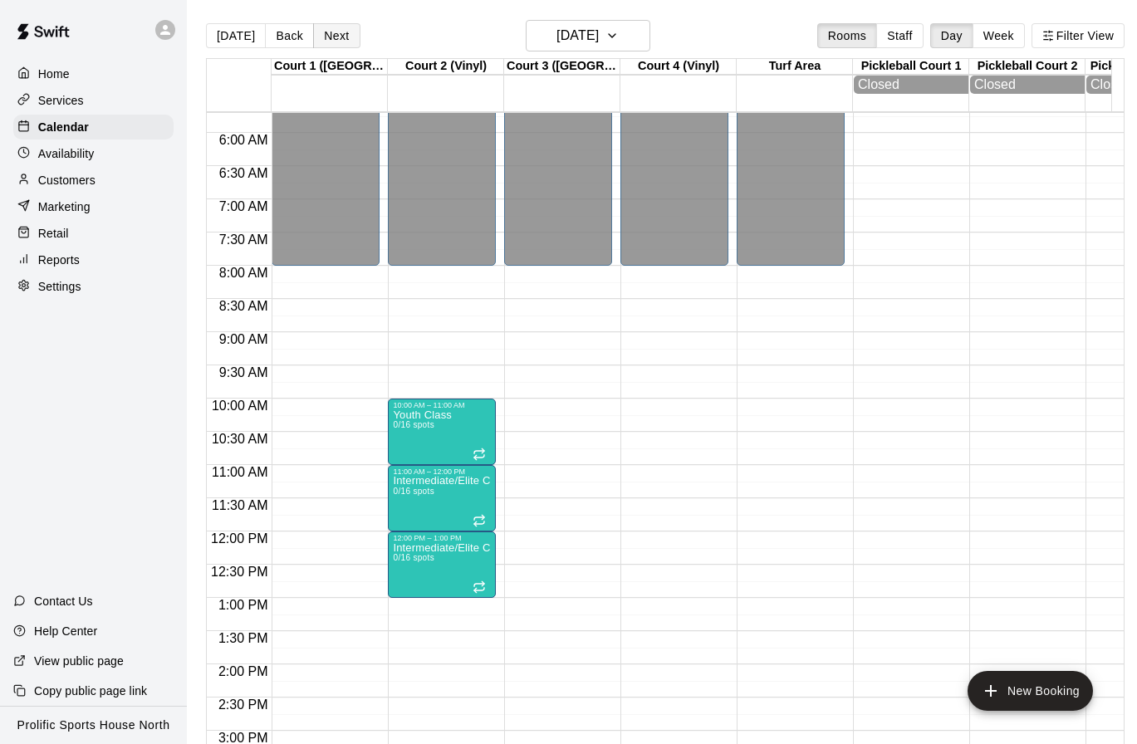
click at [331, 36] on button "Next" at bounding box center [336, 35] width 47 height 25
